Goal: Find contact information: Find contact information

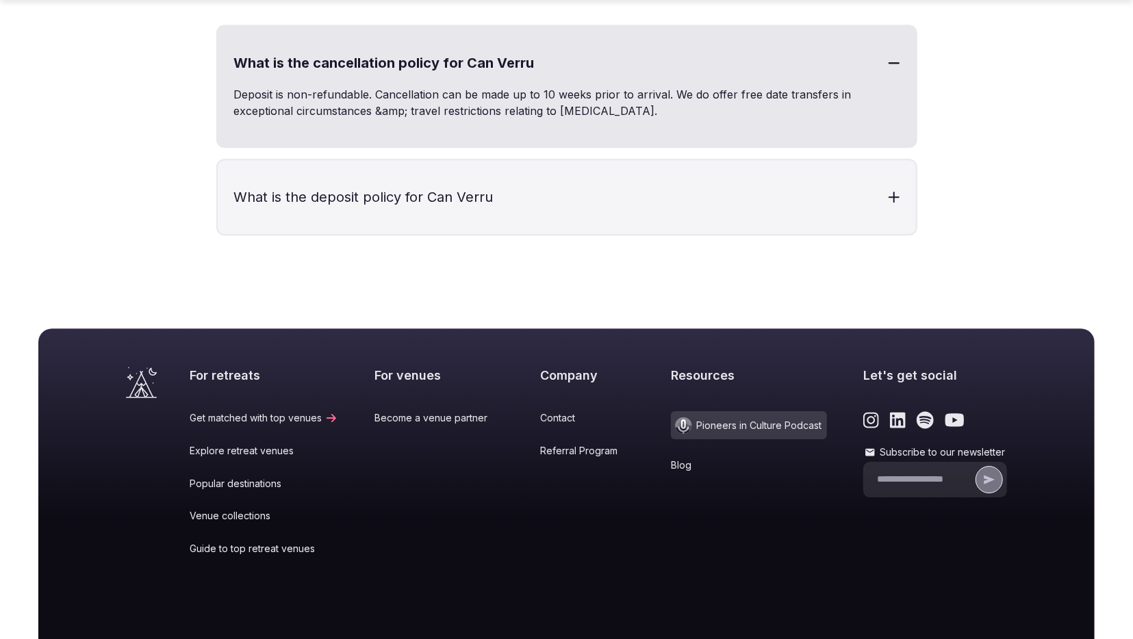
scroll to position [6049, 0]
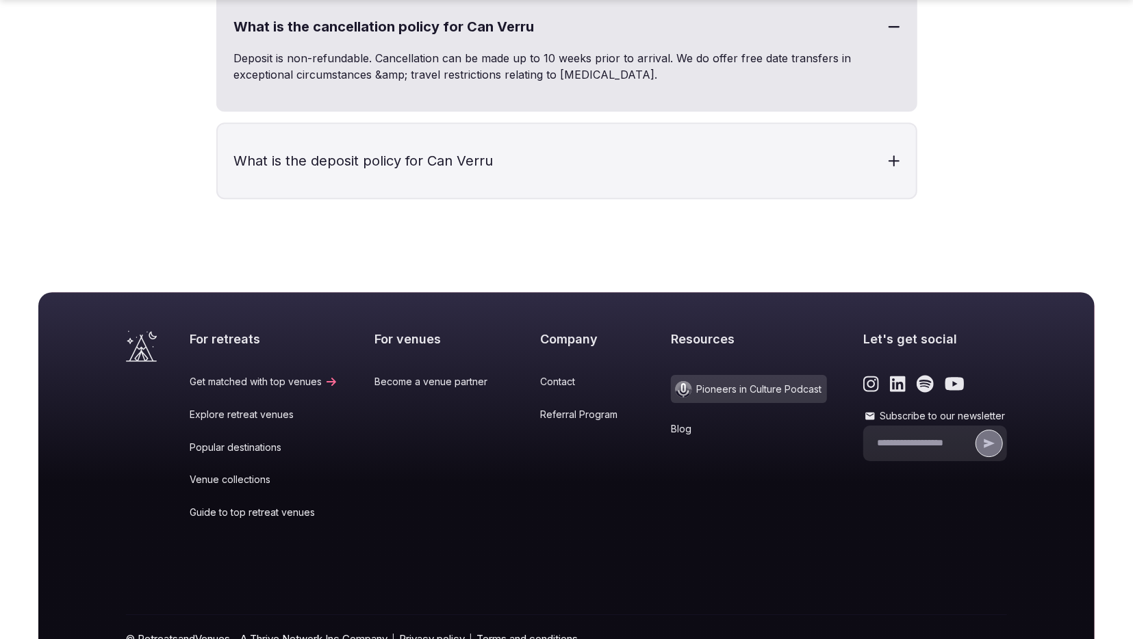
click at [541, 380] on link "Contact" at bounding box center [588, 382] width 94 height 14
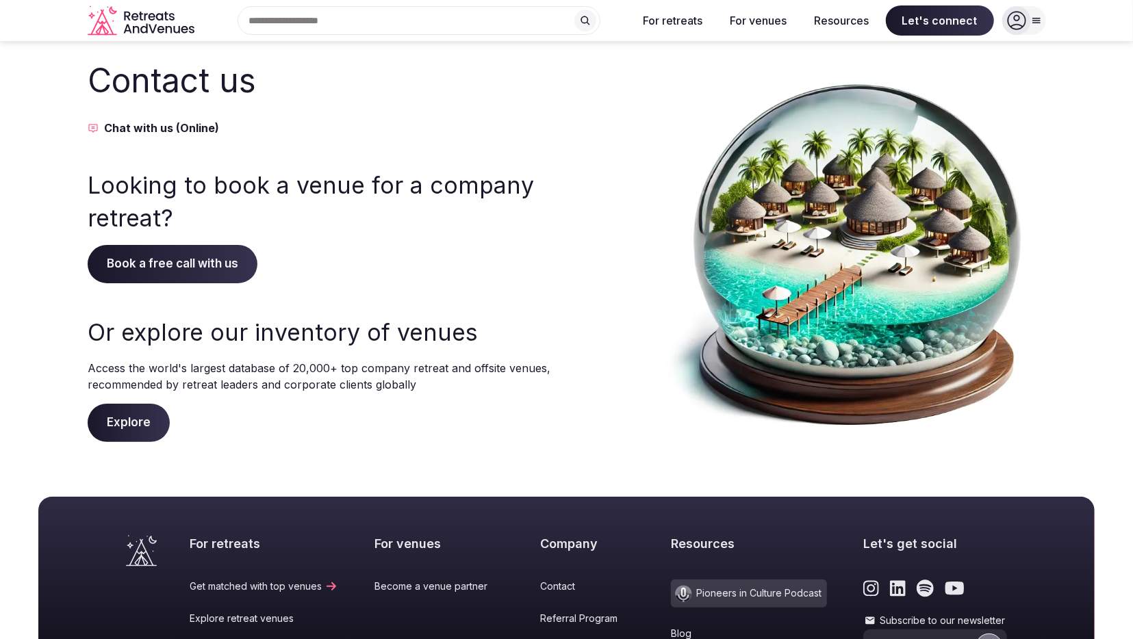
click at [174, 266] on span "Book a free call with us" at bounding box center [173, 264] width 170 height 38
click at [140, 125] on button "Chat with us (Online)" at bounding box center [320, 128] width 465 height 16
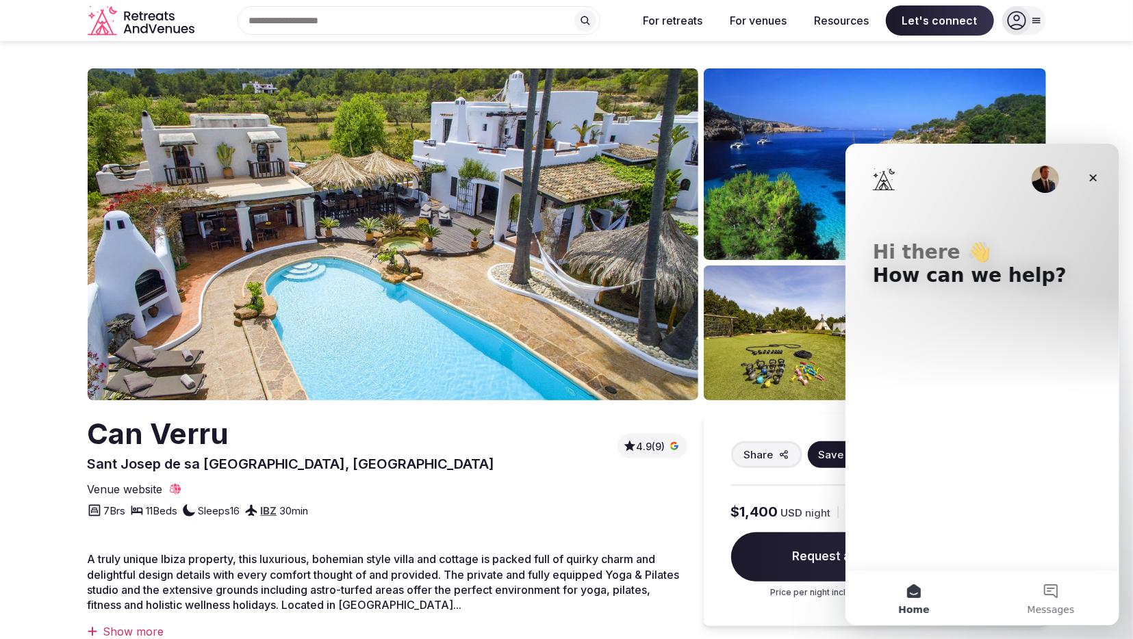
scroll to position [5925, 0]
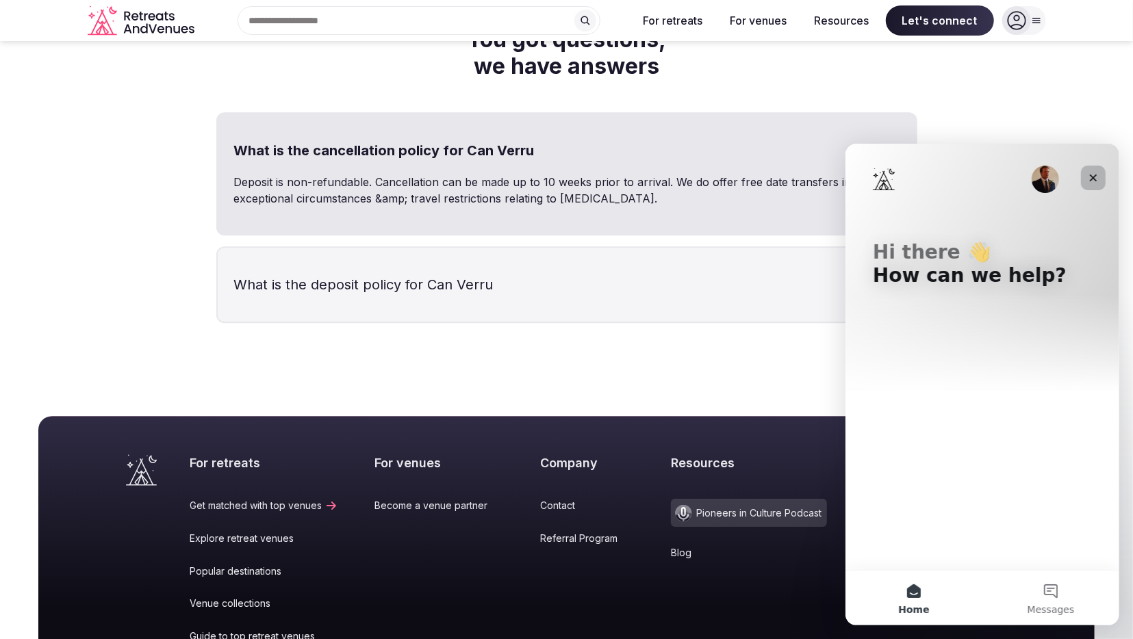
click at [1094, 175] on icon "Close" at bounding box center [1092, 177] width 11 height 11
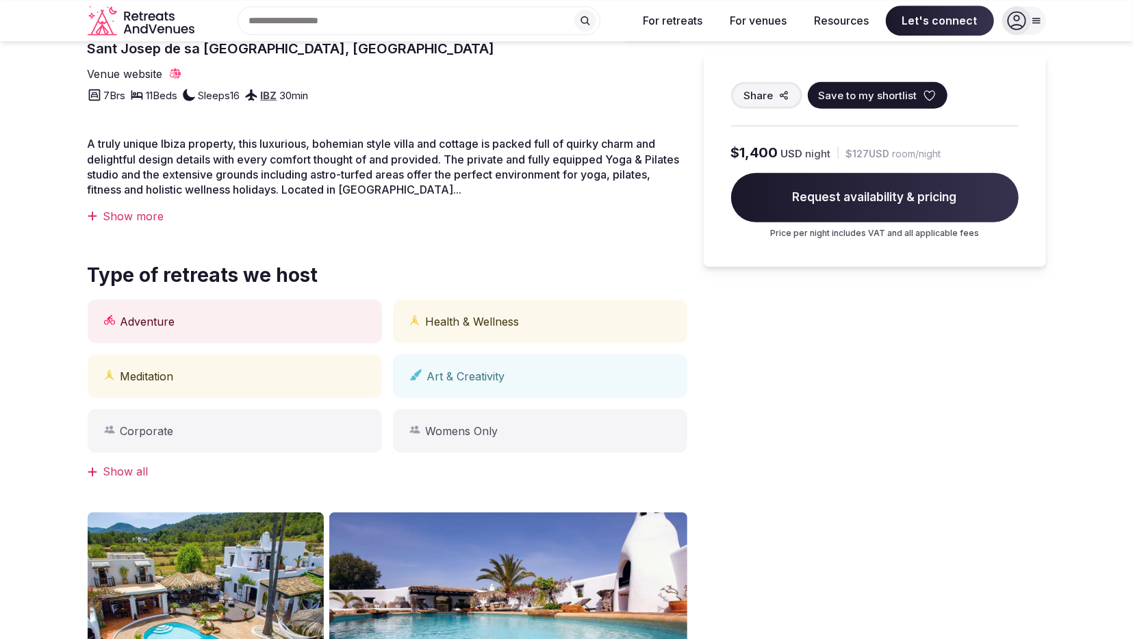
scroll to position [374, 0]
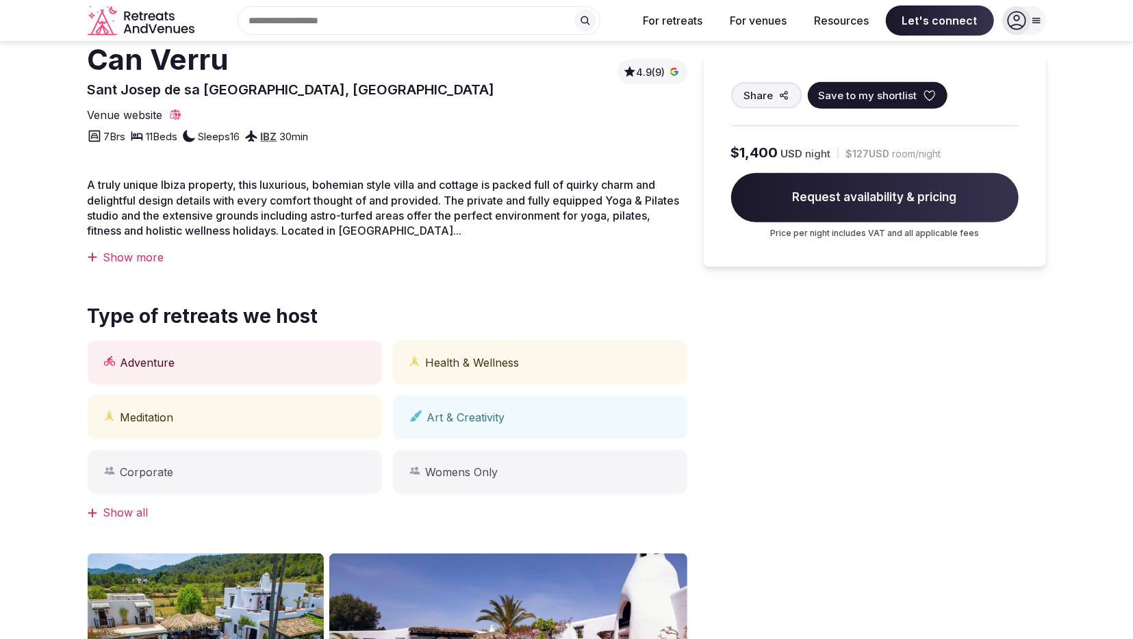
click at [866, 199] on span "Request availability & pricing" at bounding box center [874, 197] width 287 height 49
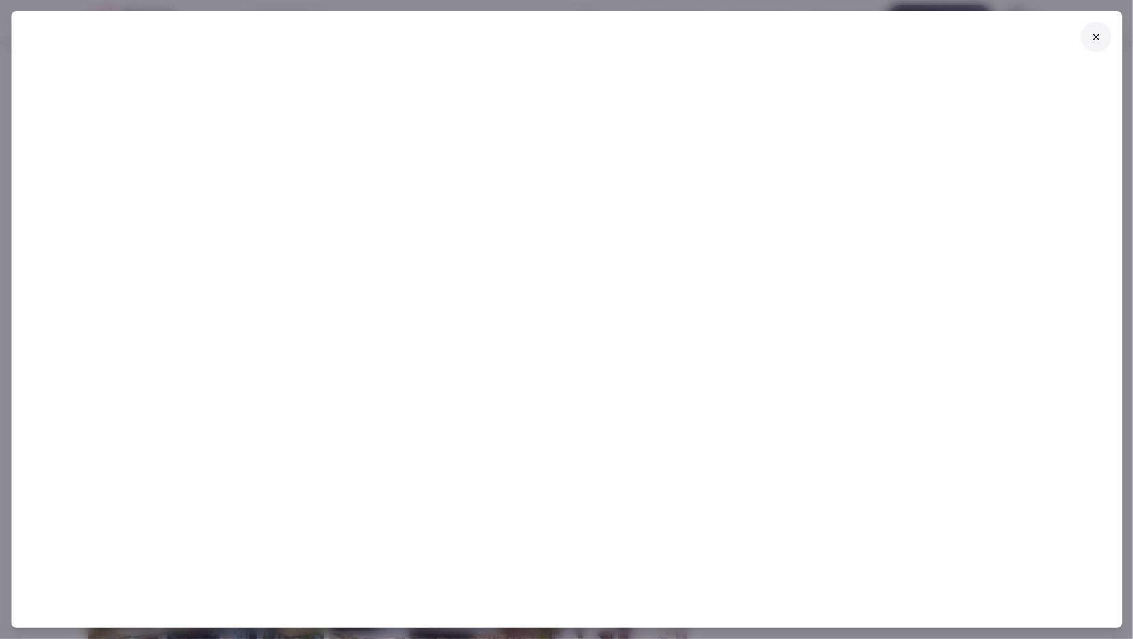
click at [1096, 34] on icon at bounding box center [1095, 36] width 11 height 11
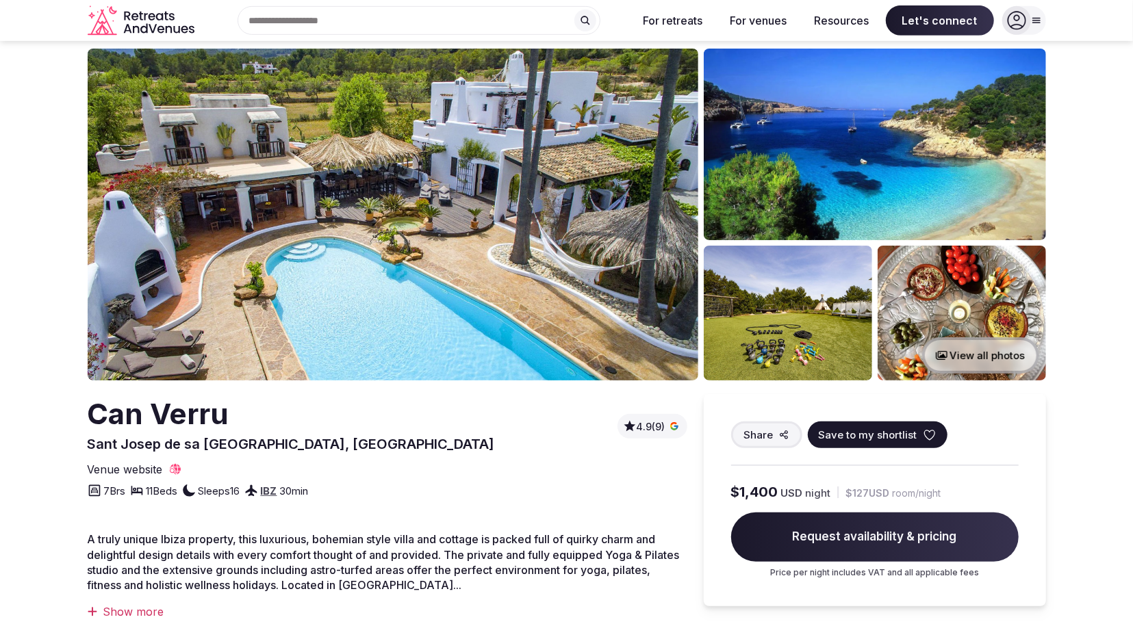
scroll to position [0, 0]
